Goal: Information Seeking & Learning: Learn about a topic

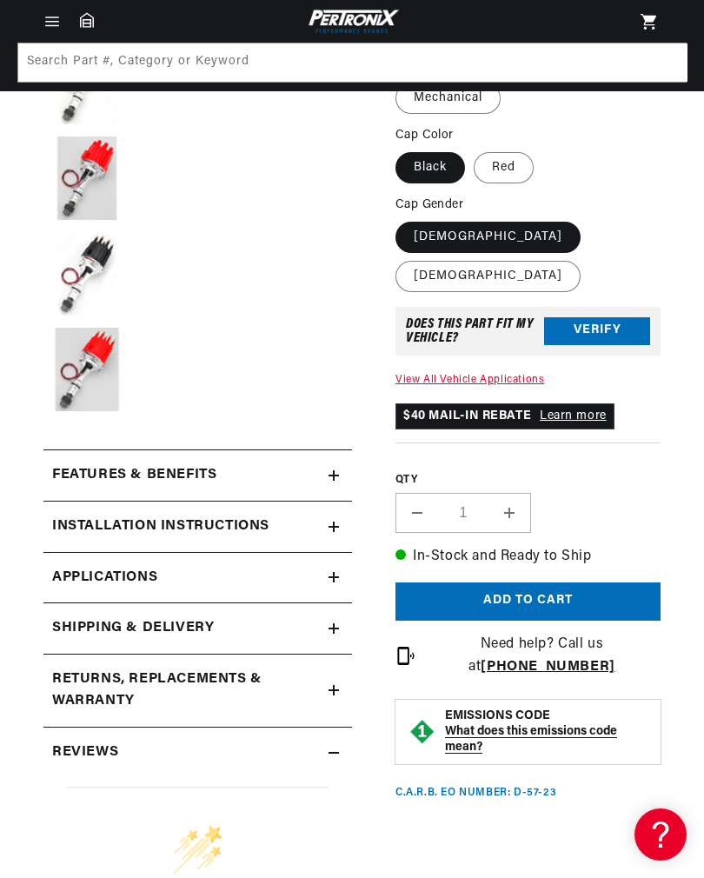
scroll to position [569, 0]
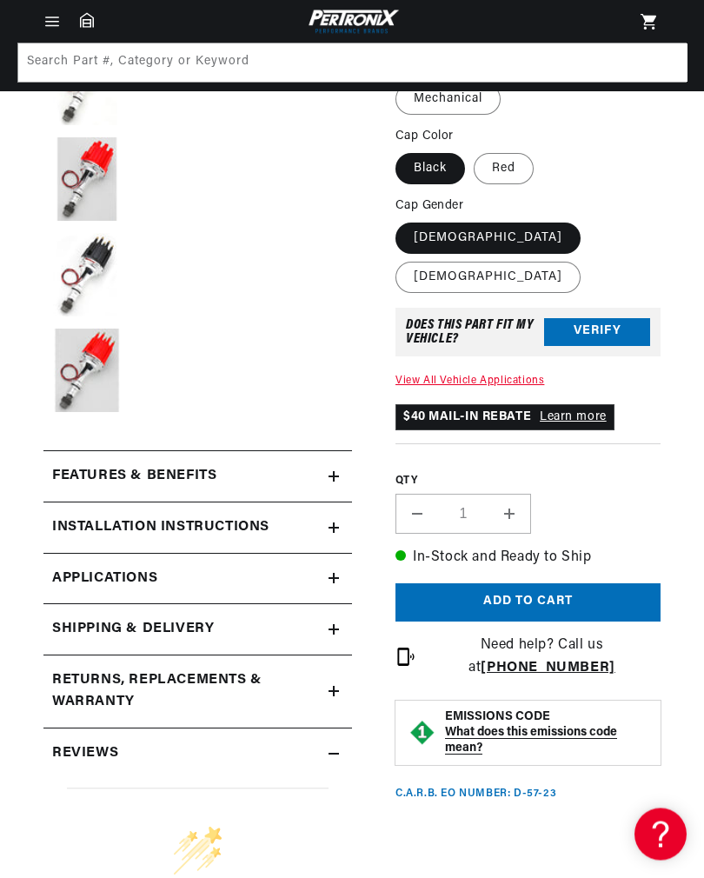
click at [101, 477] on h2 "Features & Benefits" at bounding box center [134, 477] width 164 height 23
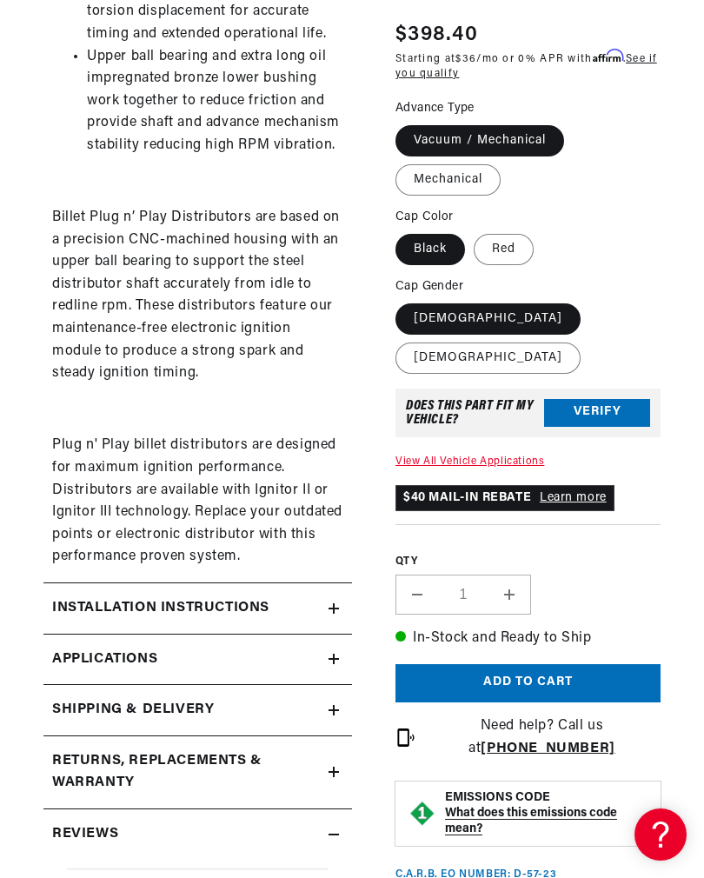
scroll to position [0, 548]
click at [85, 598] on h2 "Installation instructions" at bounding box center [160, 609] width 217 height 23
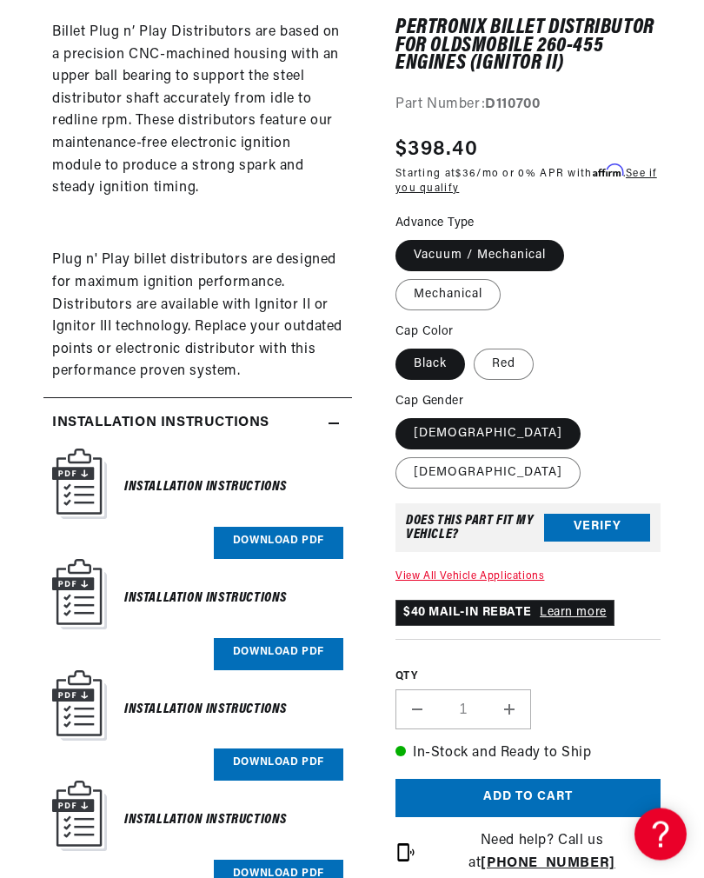
scroll to position [0, 0]
click at [144, 480] on h6 "Installation Instructions" at bounding box center [205, 488] width 163 height 23
click at [72, 472] on img at bounding box center [79, 485] width 55 height 70
click at [268, 532] on link "Download PDF" at bounding box center [279, 544] width 130 height 32
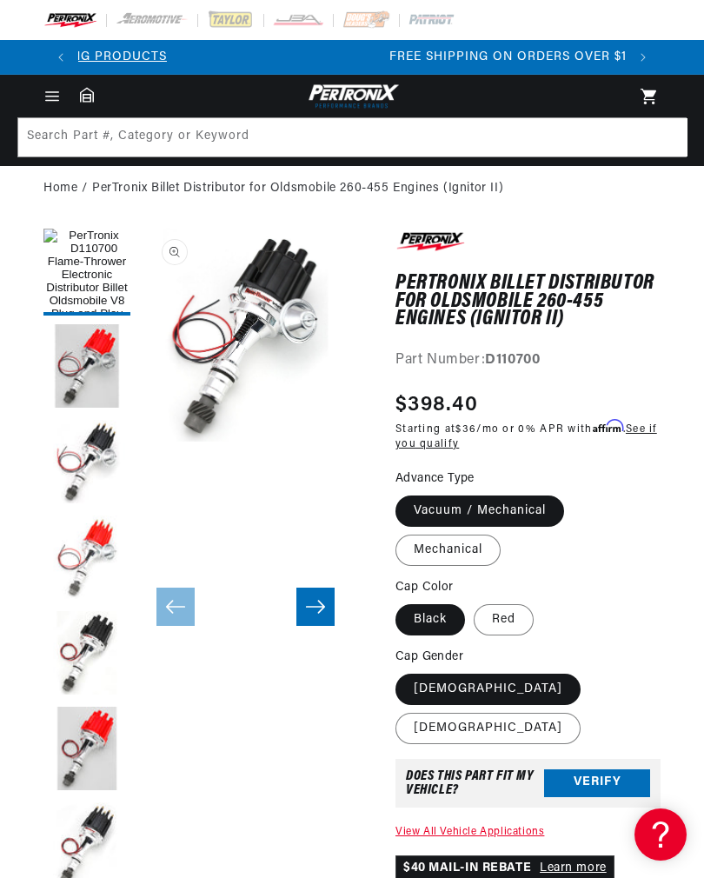
scroll to position [0, 548]
click at [61, 190] on link "Home" at bounding box center [60, 188] width 34 height 19
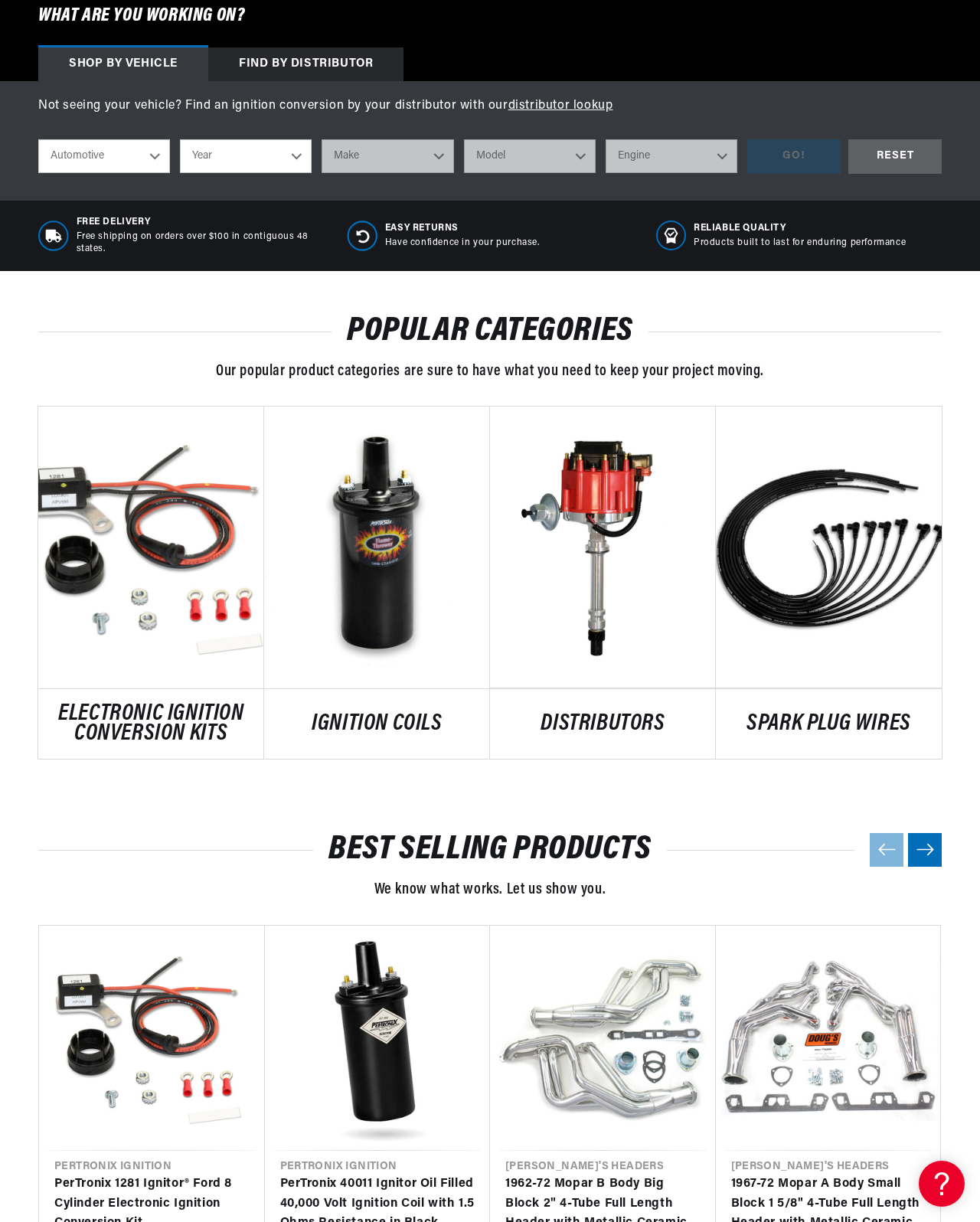
scroll to position [0, 700]
click at [597, 734] on link "DISTRIBUTORS" at bounding box center [603, 724] width 226 height 20
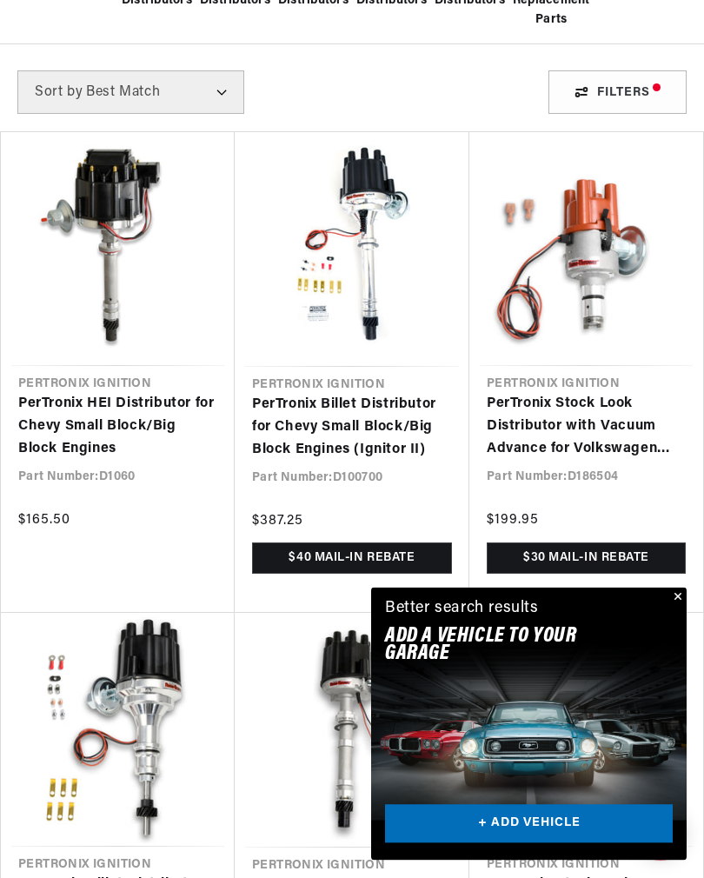
scroll to position [0, 548]
click at [682, 609] on button "Close" at bounding box center [676, 598] width 21 height 21
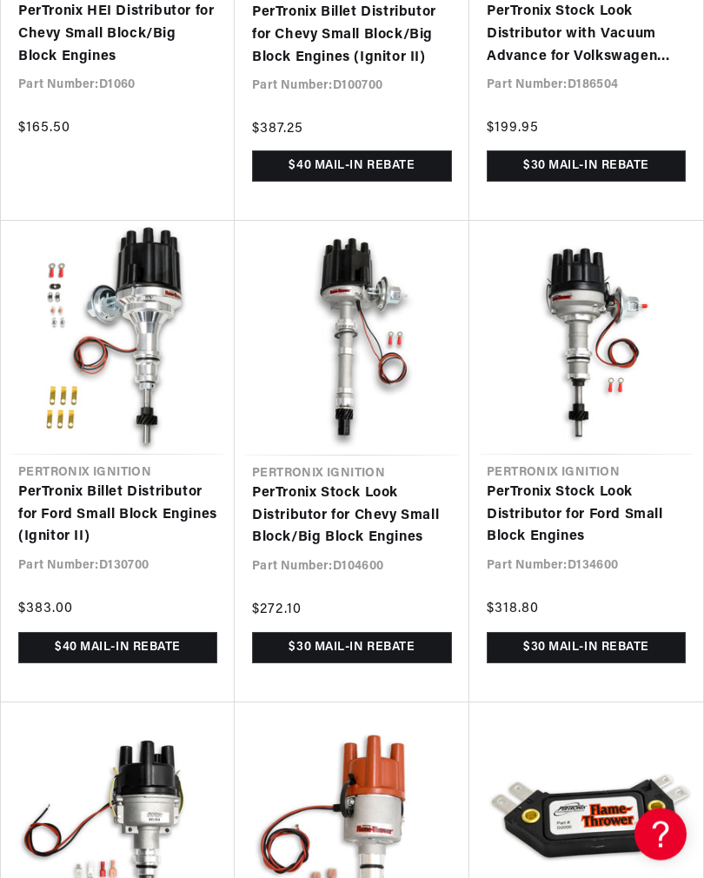
scroll to position [0, 0]
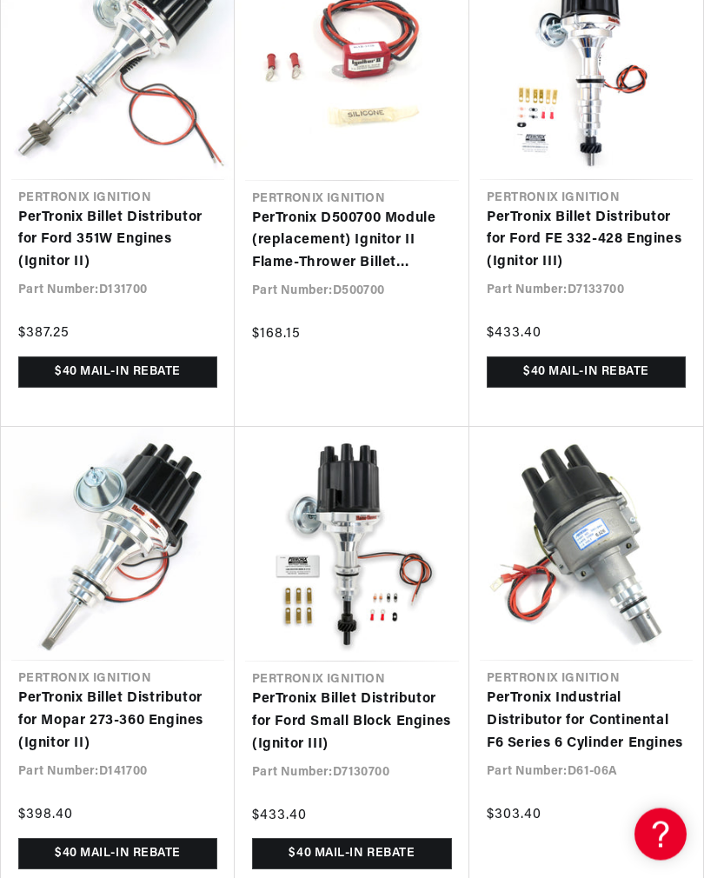
scroll to position [0, 548]
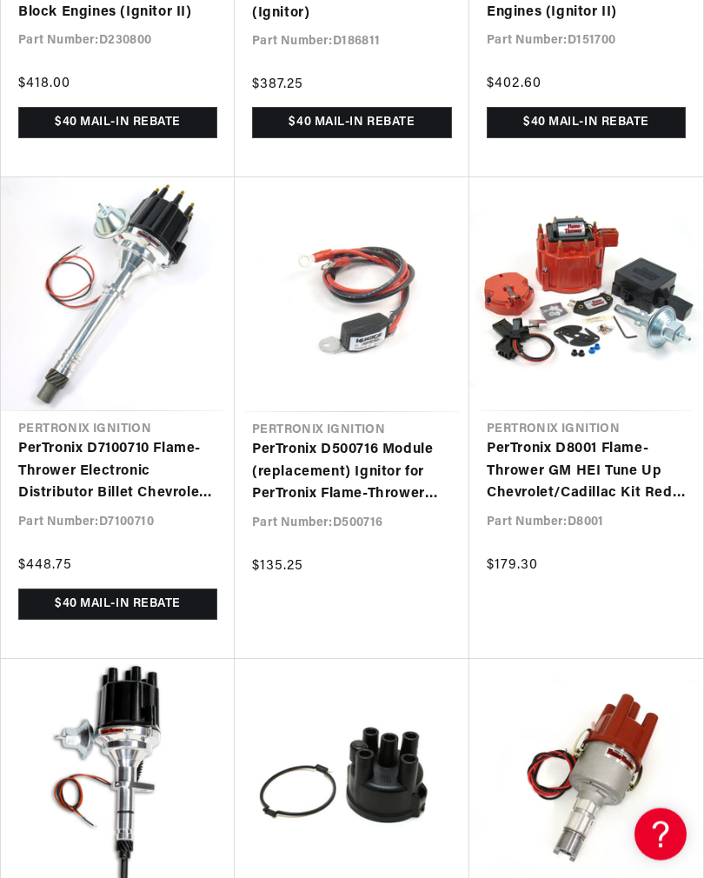
scroll to position [8185, 0]
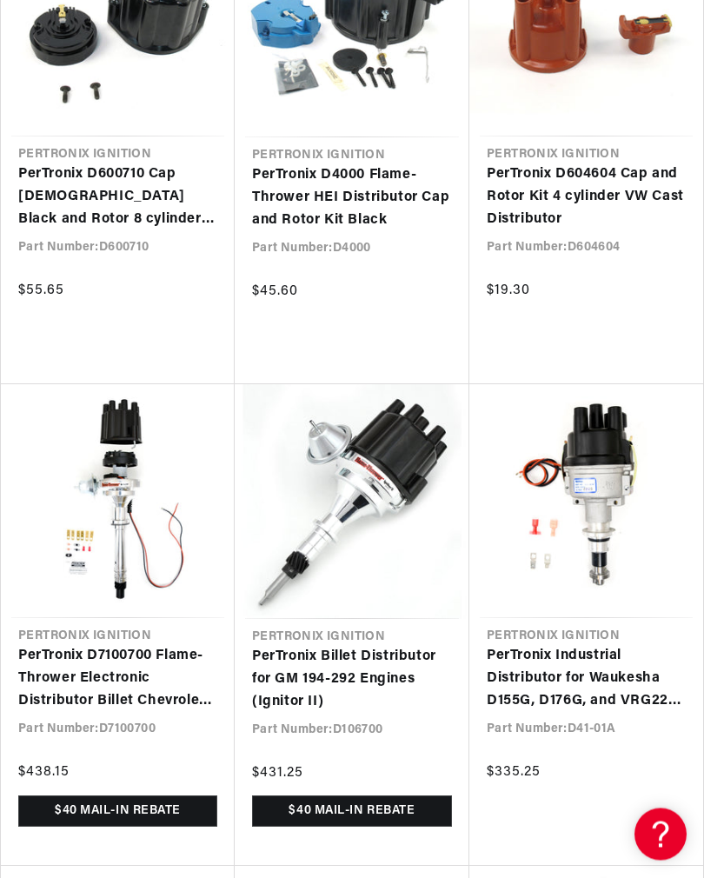
scroll to position [10889, 0]
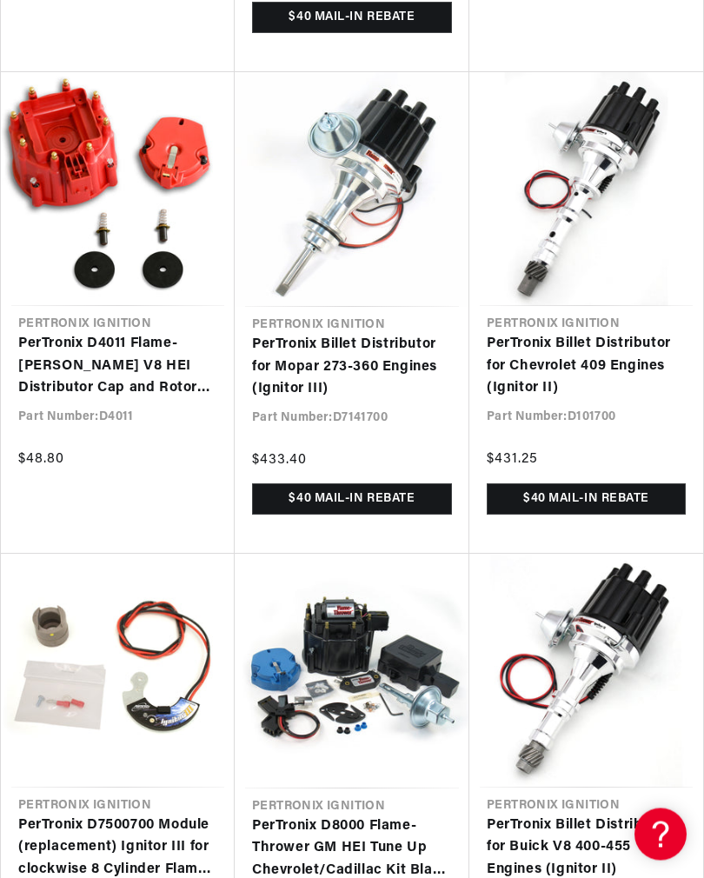
scroll to position [12631, 0]
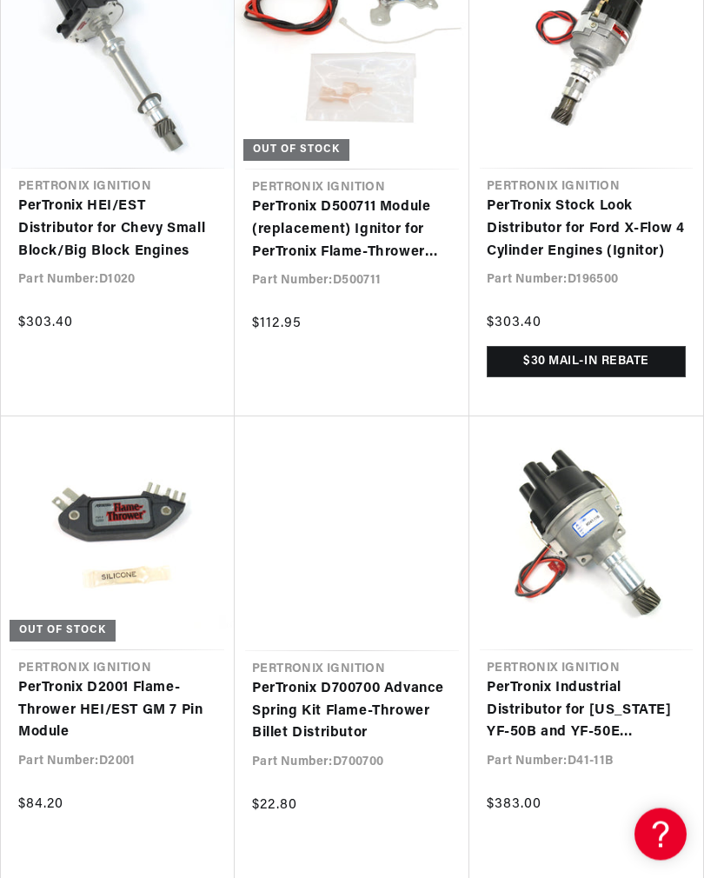
scroll to position [14684, 0]
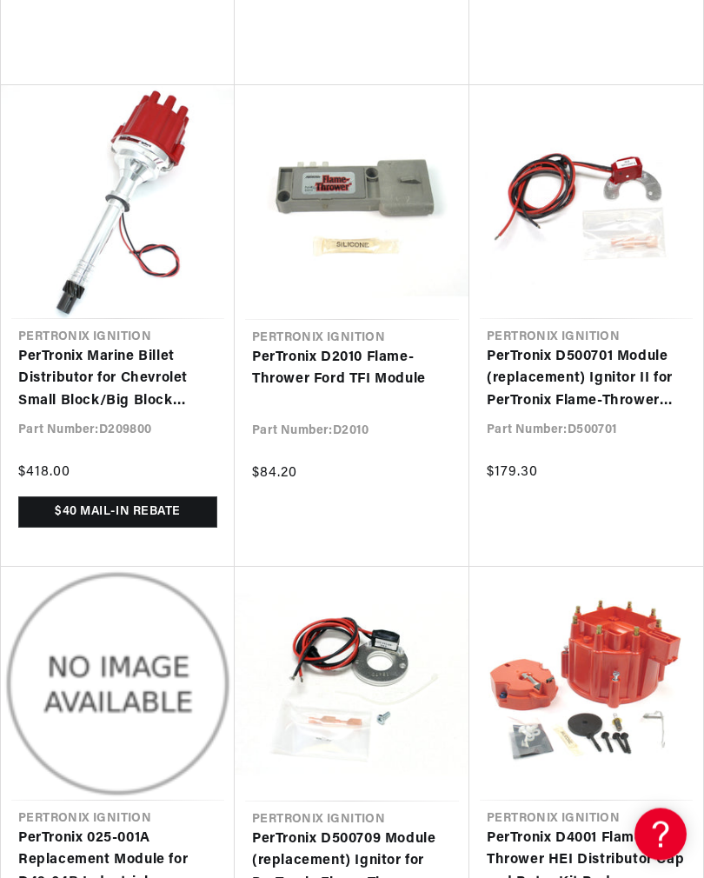
scroll to position [0, 548]
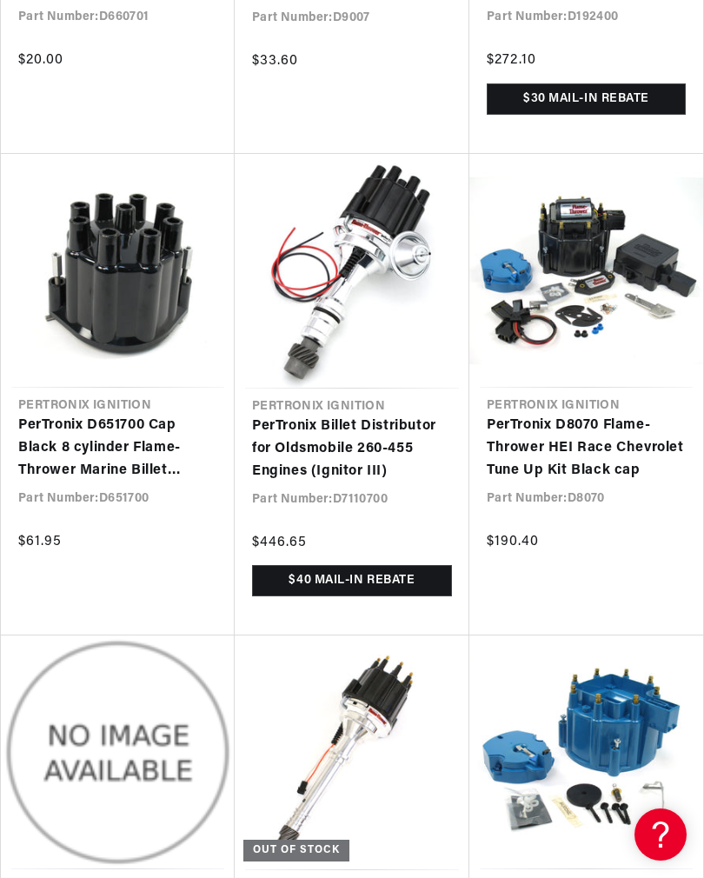
scroll to position [17838, 0]
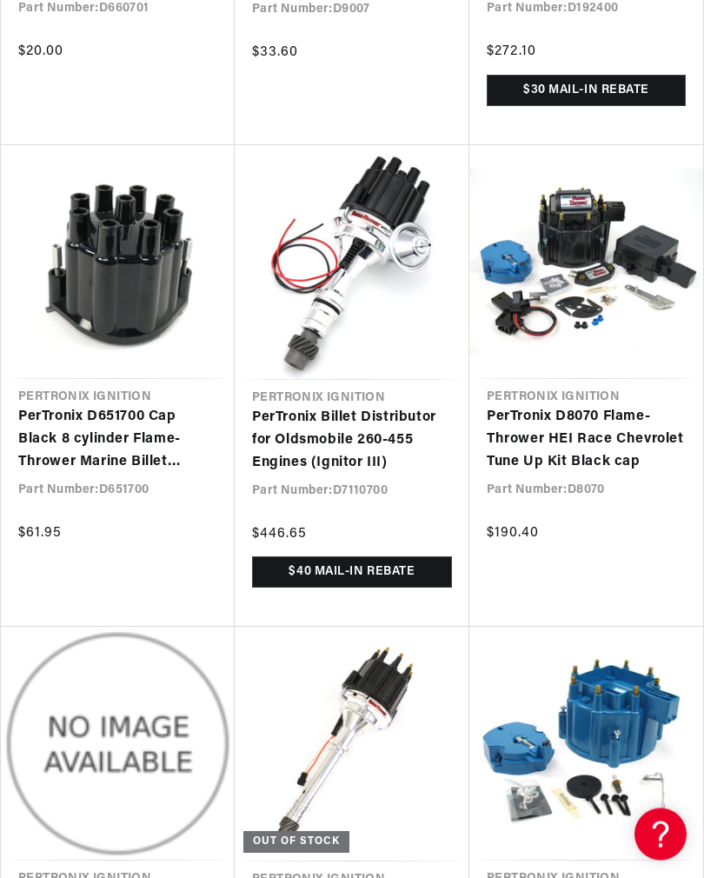
click at [318, 408] on link "PerTronix Billet Distributor for Oldsmobile 260-455 Engines (Ignitor III)" at bounding box center [352, 441] width 200 height 67
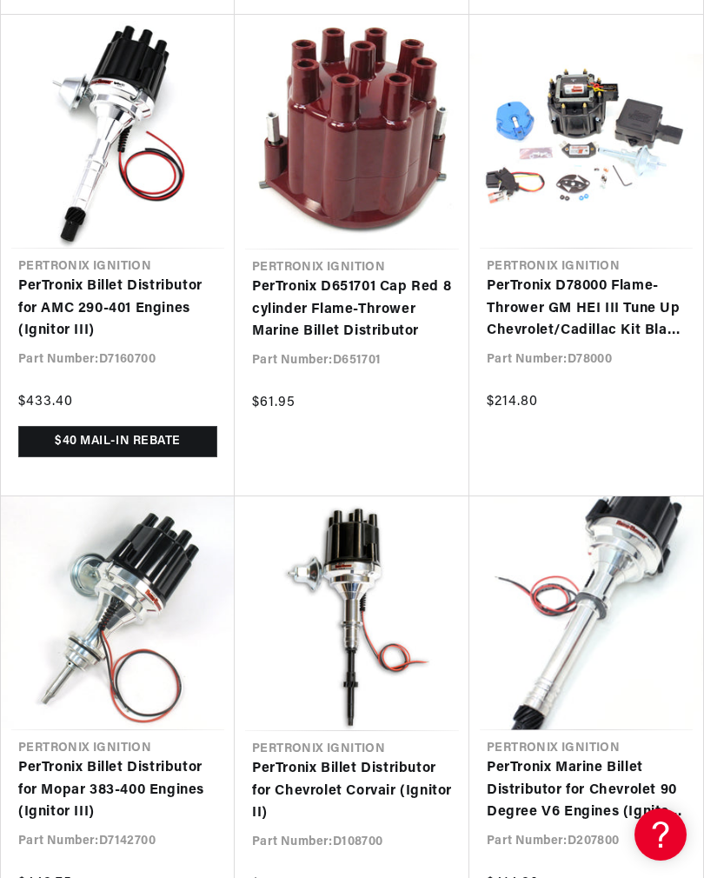
scroll to position [18986, 0]
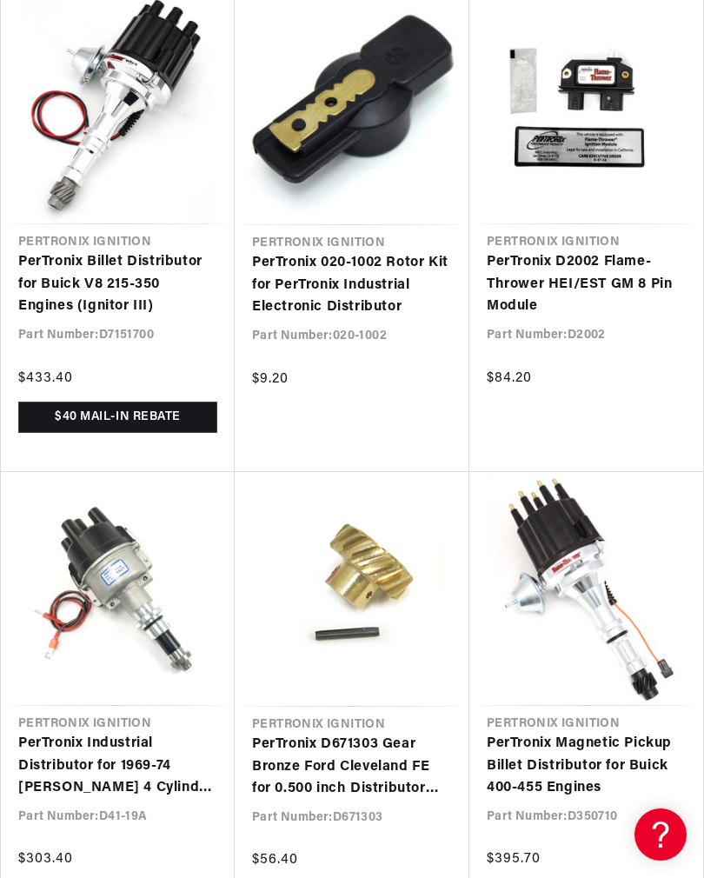
scroll to position [0, 548]
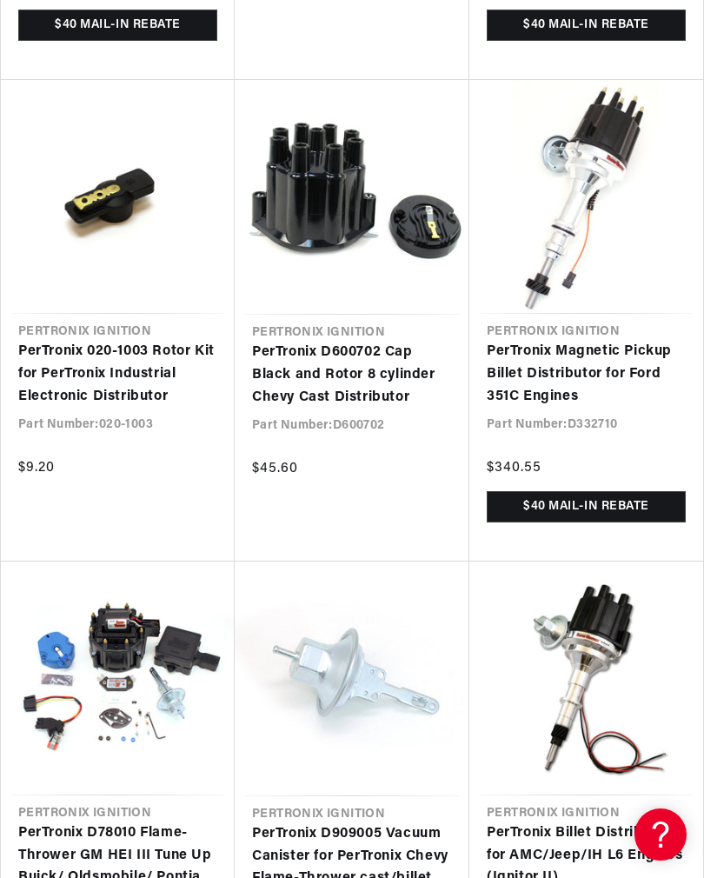
scroll to position [0, 548]
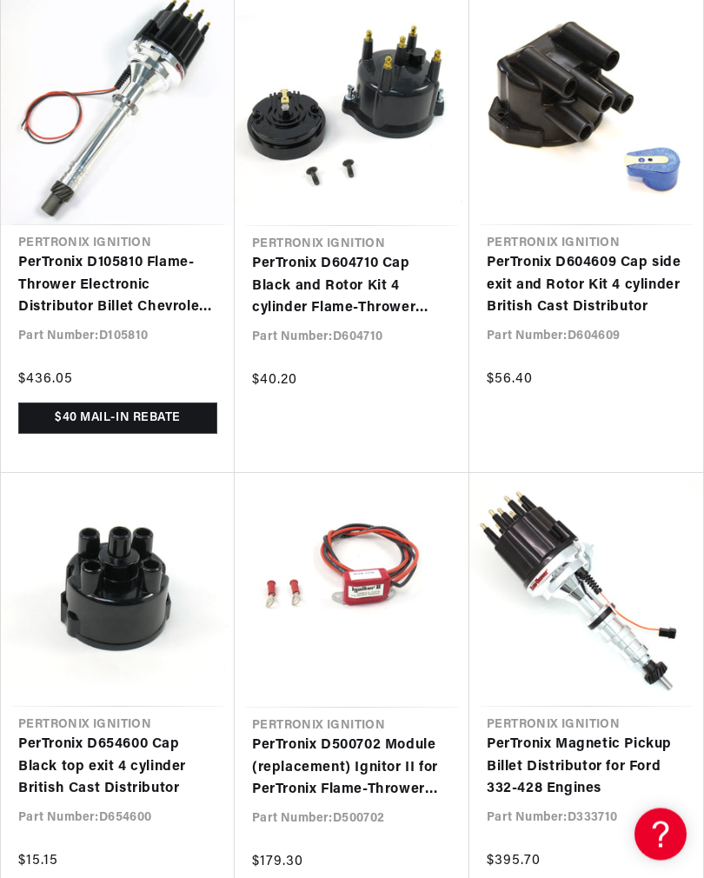
scroll to position [0, 548]
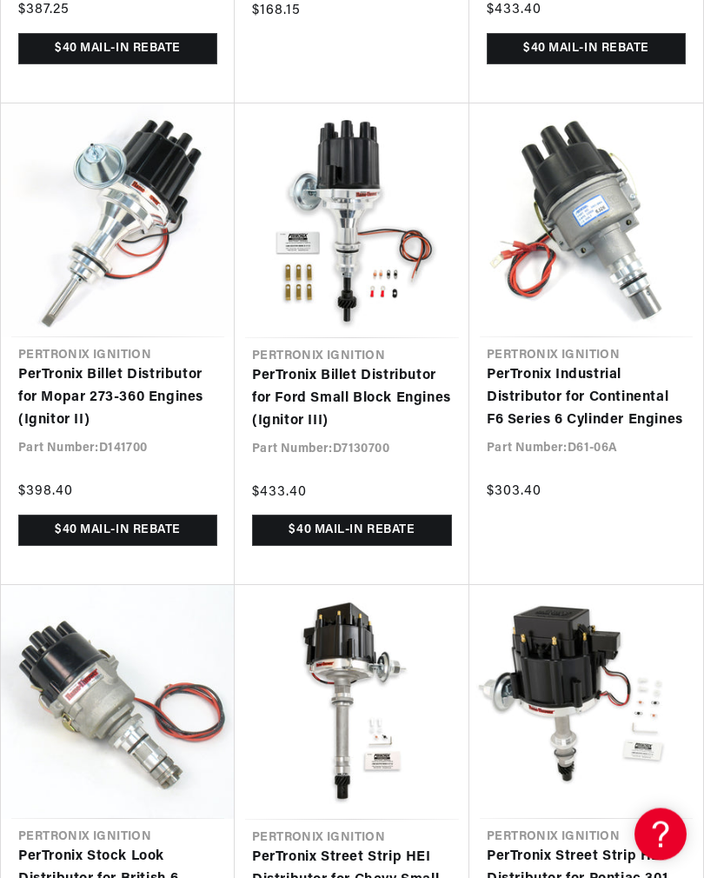
scroll to position [3869, 0]
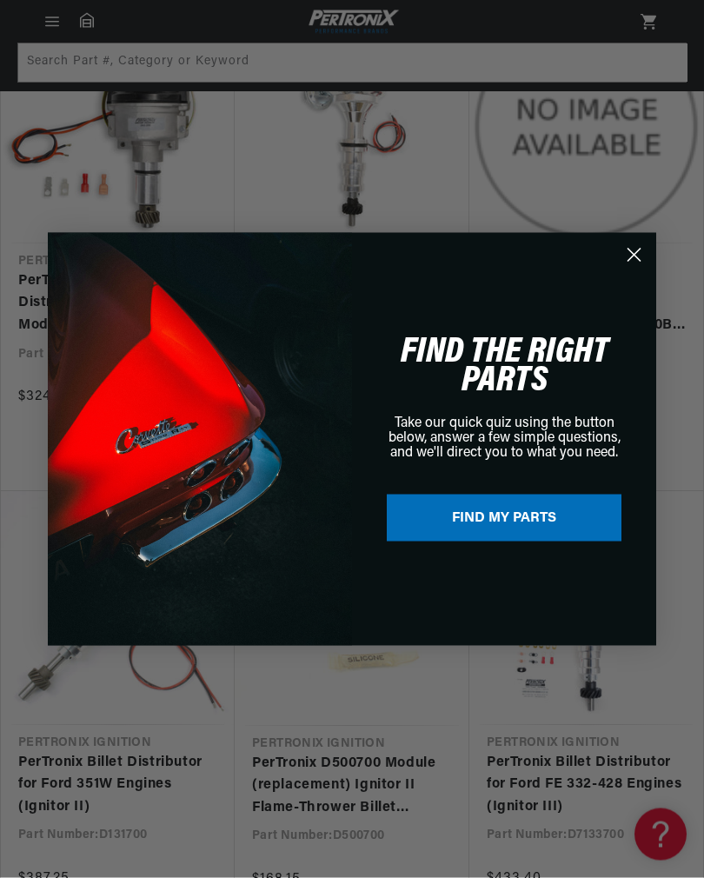
click at [637, 253] on icon "Close dialog" at bounding box center [635, 255] width 12 height 12
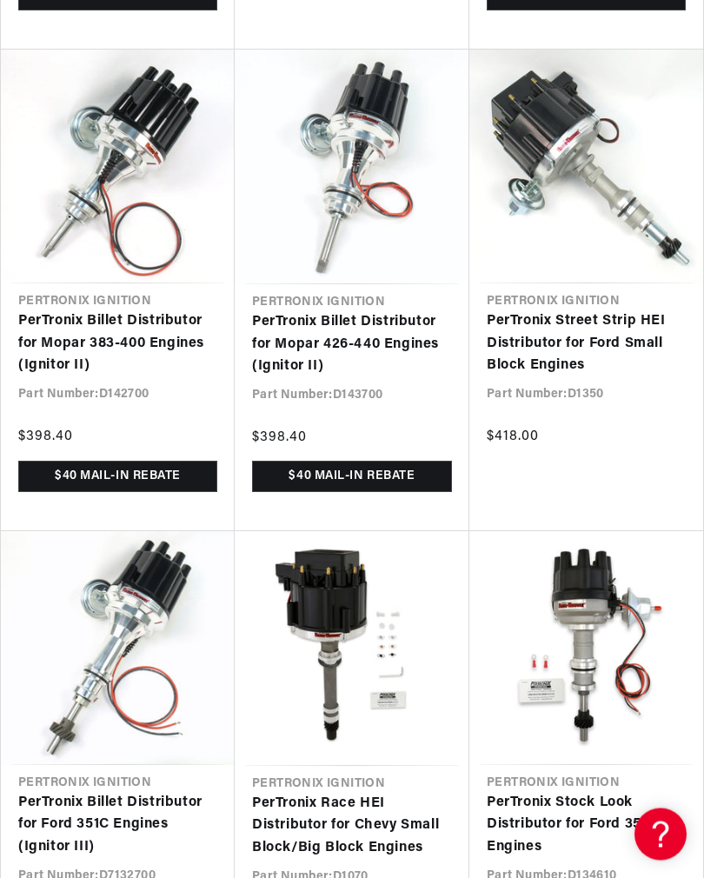
scroll to position [5422, 0]
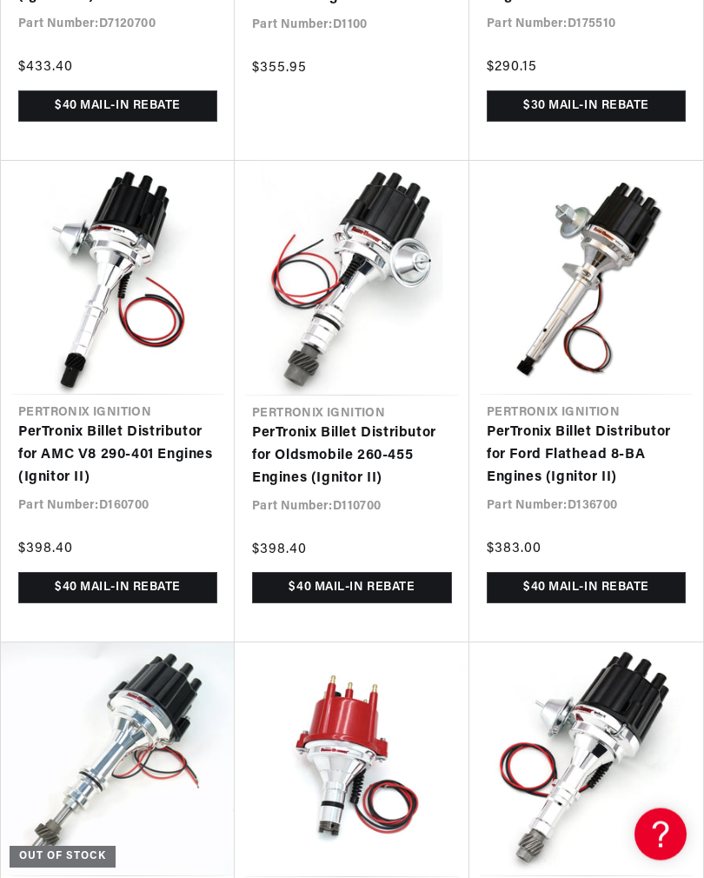
click at [306, 440] on link "PerTronix Billet Distributor for Oldsmobile 260-455 Engines (Ignitor II)" at bounding box center [352, 457] width 200 height 67
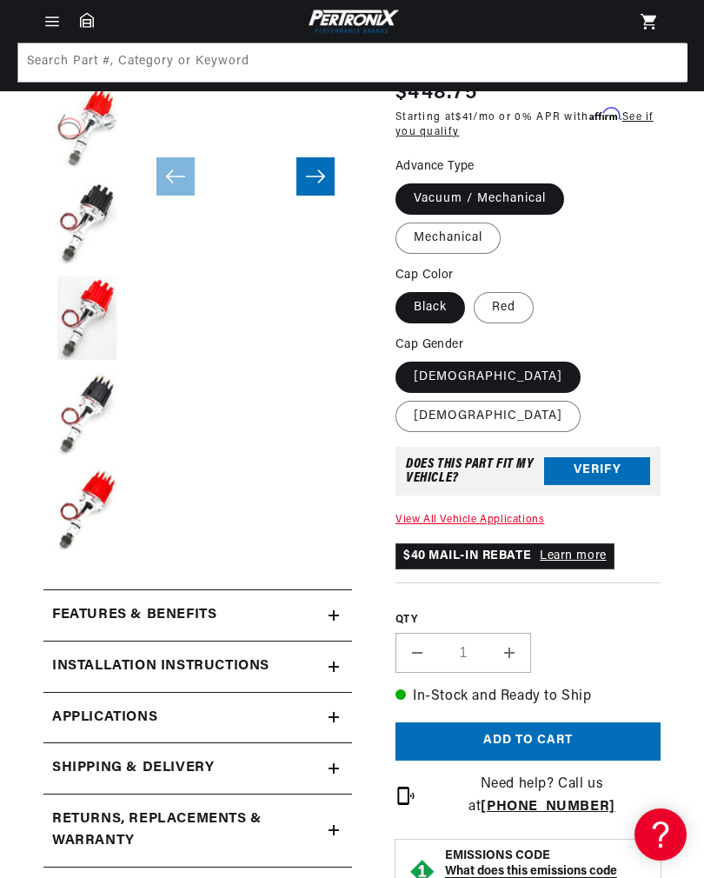
scroll to position [0, 548]
click at [111, 613] on h2 "Features & Benefits" at bounding box center [134, 615] width 164 height 23
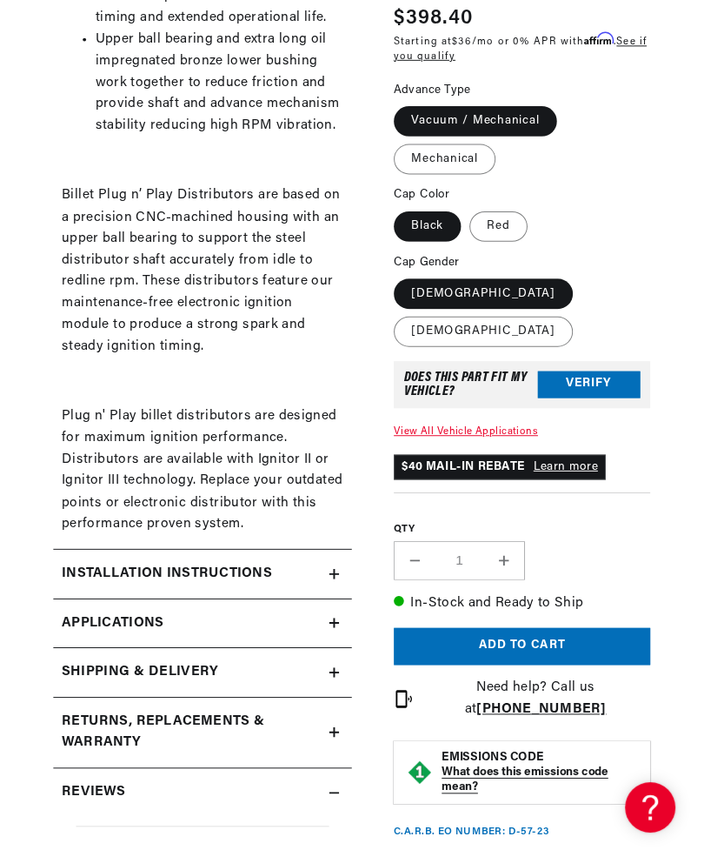
scroll to position [1310, 0]
